Goal: Task Accomplishment & Management: Use online tool/utility

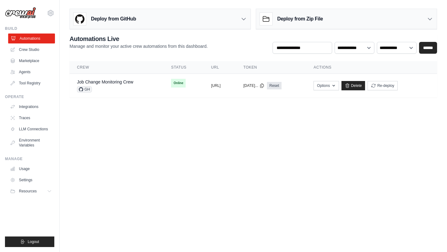
click at [32, 39] on link "Automations" at bounding box center [31, 39] width 47 height 10
click at [25, 72] on link "Agents" at bounding box center [31, 72] width 47 height 10
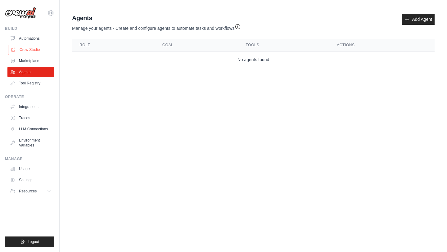
click at [35, 48] on link "Crew Studio" at bounding box center [31, 50] width 47 height 10
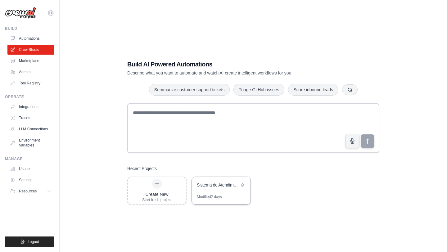
click at [222, 188] on div "Sistema de Atendimento Inteligente para Clinica Medica" at bounding box center [218, 185] width 43 height 7
click at [201, 191] on div "Sistema de Atendimento Inteligente para Clinica Medica" at bounding box center [221, 185] width 59 height 17
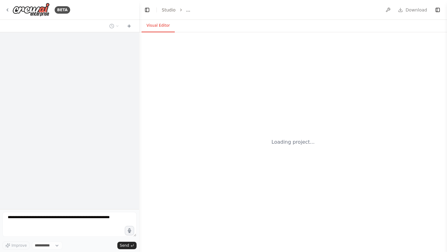
select select "****"
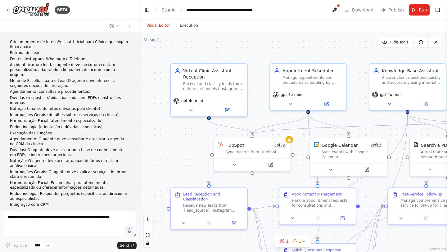
scroll to position [930, 0]
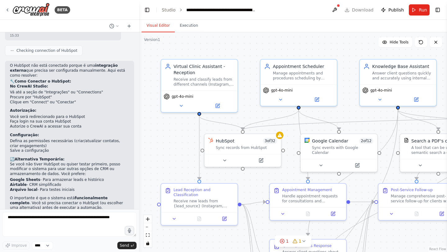
drag, startPoint x: 182, startPoint y: 147, endPoint x: 173, endPoint y: 143, distance: 10.6
click at [173, 143] on div ".deletable-edge-delete-btn { width: 20px; height: 20px; border: 0px solid #ffff…" at bounding box center [293, 142] width 308 height 220
click at [8, 11] on icon at bounding box center [7, 9] width 5 height 5
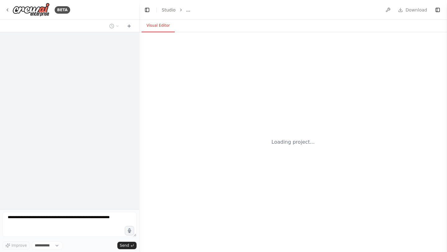
select select "****"
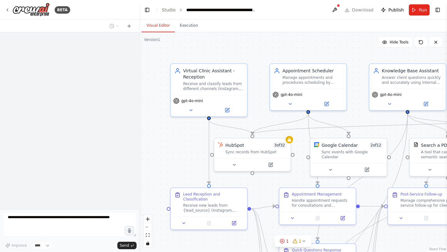
scroll to position [930, 0]
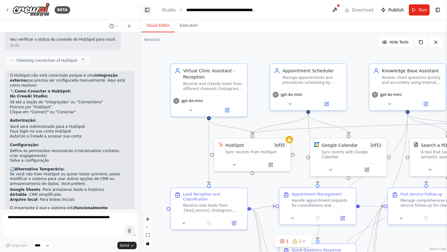
click at [148, 11] on button "Toggle Left Sidebar" at bounding box center [147, 10] width 9 height 9
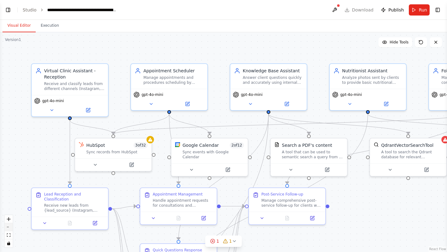
click at [10, 228] on button "zoom out" at bounding box center [9, 227] width 8 height 8
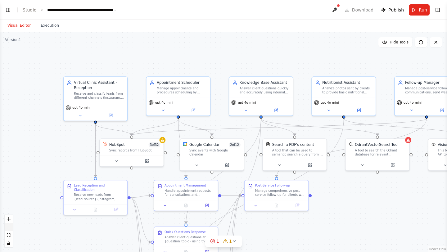
click at [10, 228] on button "zoom out" at bounding box center [9, 227] width 8 height 8
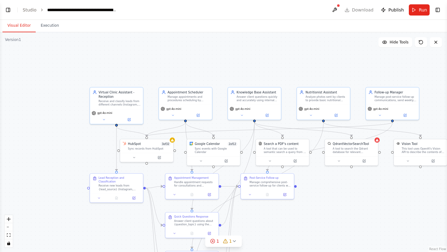
click at [303, 195] on div ".deletable-edge-delete-btn { width: 20px; height: 20px; border: 0px solid #ffff…" at bounding box center [223, 142] width 447 height 220
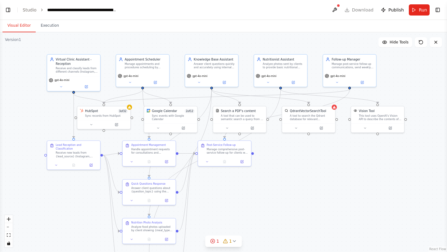
drag, startPoint x: 319, startPoint y: 203, endPoint x: 276, endPoint y: 170, distance: 54.0
click at [276, 170] on div ".deletable-edge-delete-btn { width: 20px; height: 20px; border: 0px solid #ffff…" at bounding box center [223, 142] width 447 height 220
click at [7, 11] on button "Toggle Left Sidebar" at bounding box center [8, 10] width 9 height 9
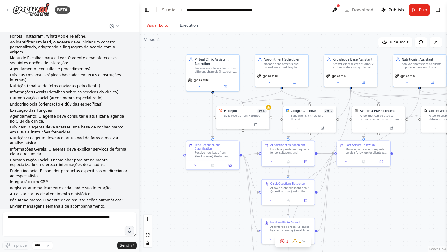
scroll to position [26, 0]
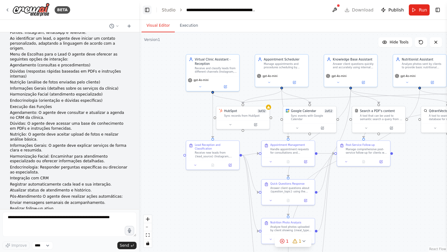
click at [145, 11] on button "Toggle Left Sidebar" at bounding box center [147, 10] width 9 height 9
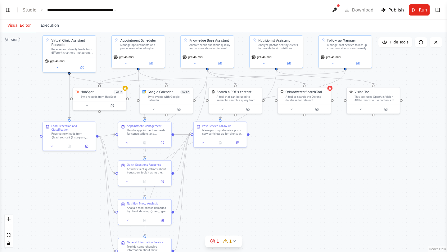
drag, startPoint x: 305, startPoint y: 193, endPoint x: 301, endPoint y: 175, distance: 19.1
click at [301, 175] on div ".deletable-edge-delete-btn { width: 20px; height: 20px; border: 0px solid #ffff…" at bounding box center [223, 142] width 447 height 220
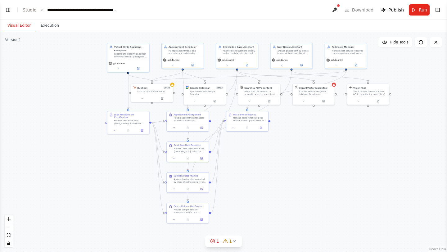
drag, startPoint x: 273, startPoint y: 184, endPoint x: 287, endPoint y: 161, distance: 27.4
click at [287, 161] on div ".deletable-edge-delete-btn { width: 20px; height: 20px; border: 0px solid #ffff…" at bounding box center [223, 142] width 447 height 220
